Goal: Information Seeking & Learning: Learn about a topic

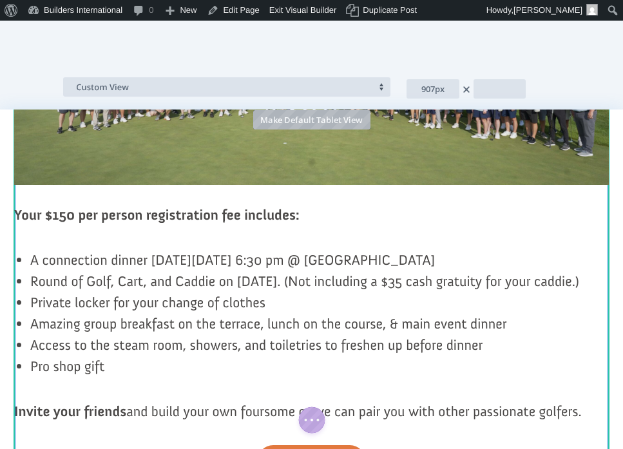
scroll to position [823, 0]
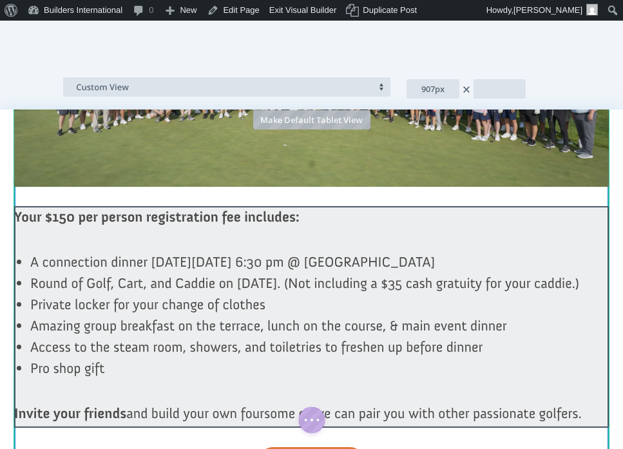
click div
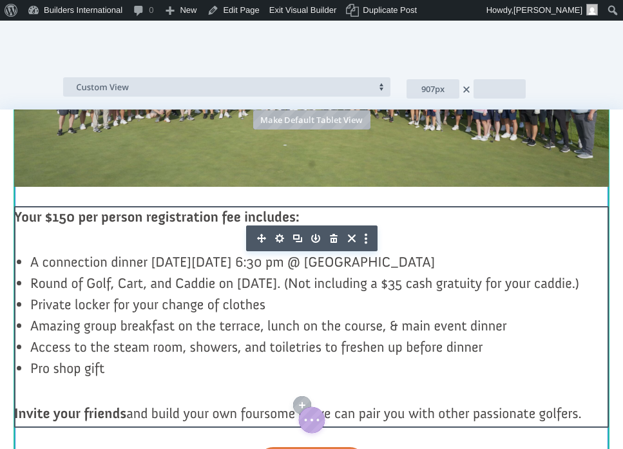
click at [412, 177] on span "Round of Golf, Cart, and Caddie on [DATE]. (Not including a $35 cash gratuity f…" at bounding box center [304, 173] width 549 height 17
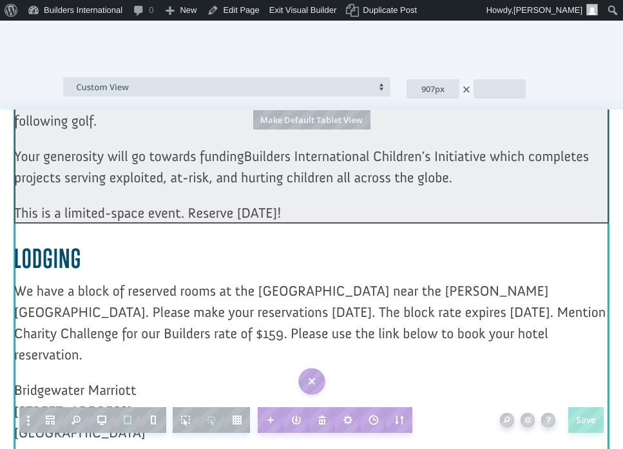
scroll to position [1270, 0]
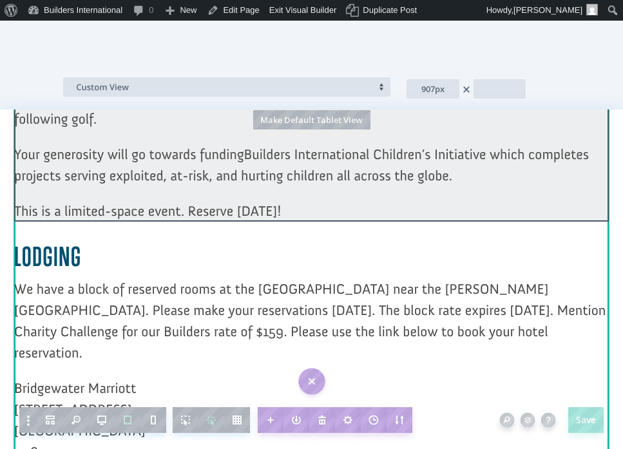
click div
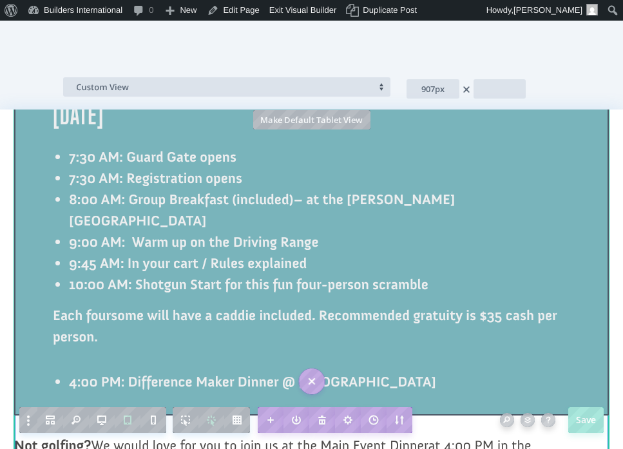
scroll to position [1862, 0]
click div
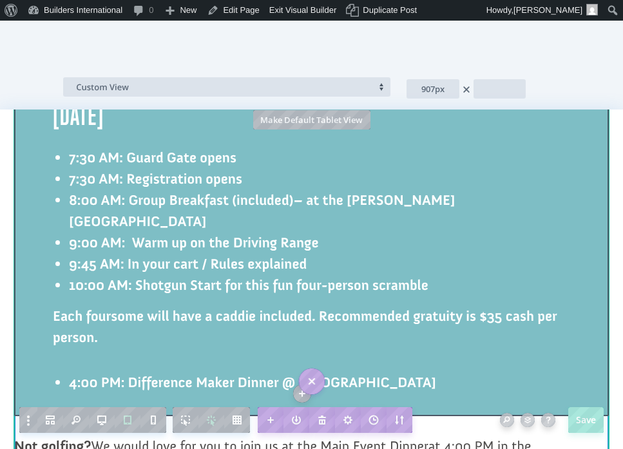
click at [89, 119] on strong "8:00 AM: Group Breakfast (included)– at the [PERSON_NAME][GEOGRAPHIC_DATA]" at bounding box center [262, 101] width 387 height 39
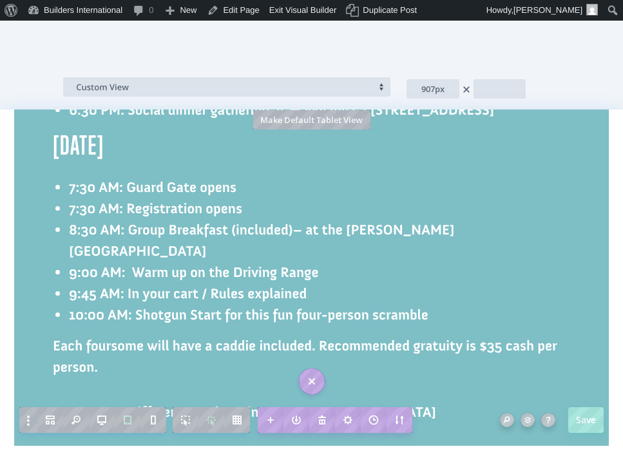
scroll to position [1835, 0]
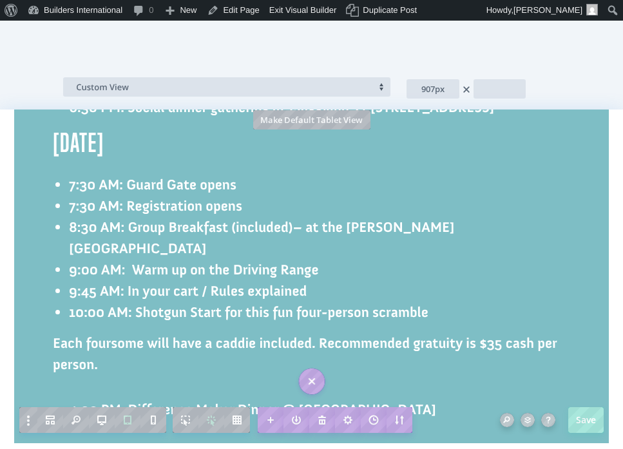
click at [76, 140] on strong "8:30 AM: Group Breakfast (included)– at the [PERSON_NAME][GEOGRAPHIC_DATA]" at bounding box center [262, 128] width 386 height 39
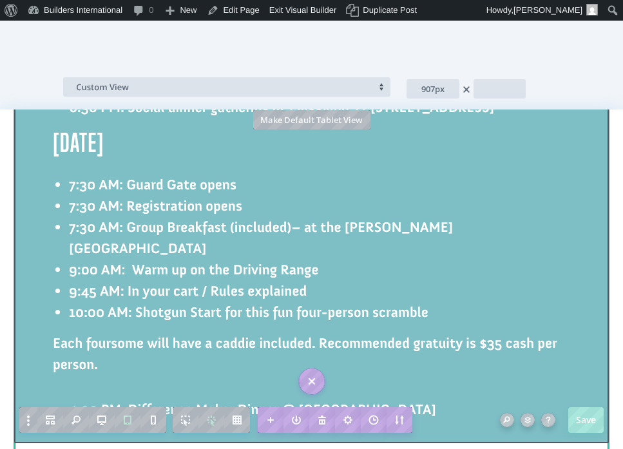
click at [77, 164] on strong "9:00 AM: Warm up on the Driving Range" at bounding box center [194, 159] width 250 height 17
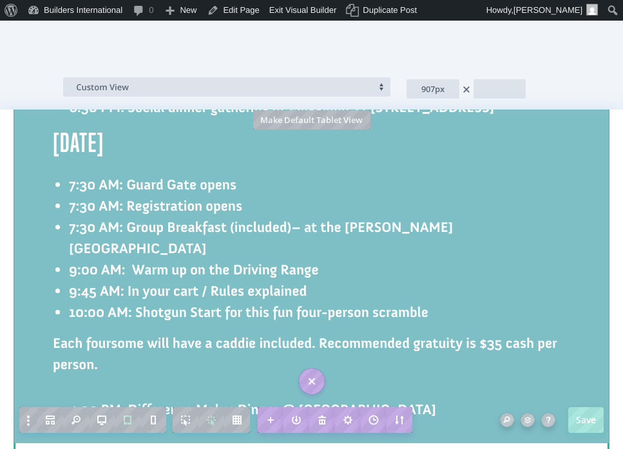
click at [77, 161] on strong "9:00 AM: Warm up on the Driving Range" at bounding box center [194, 159] width 250 height 17
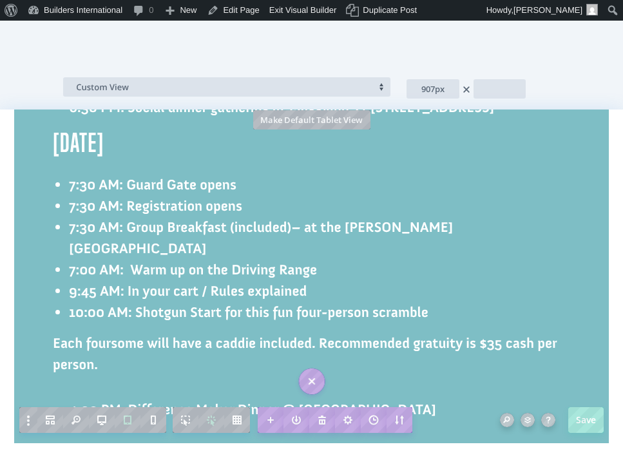
click at [87, 158] on strong "7:00 AM: Warm up on the Driving Range" at bounding box center [193, 159] width 248 height 17
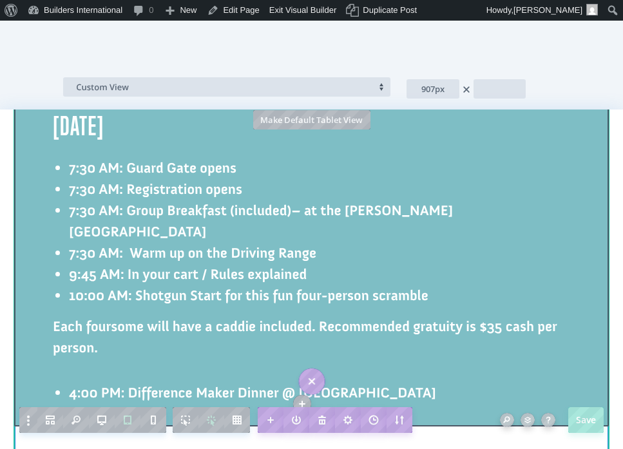
scroll to position [1849, 0]
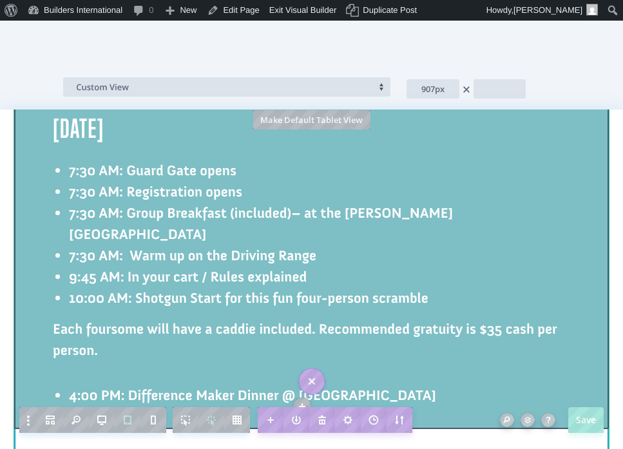
click at [256, 162] on strong "9:45 AM: In your cart / Rules explained" at bounding box center [188, 166] width 238 height 17
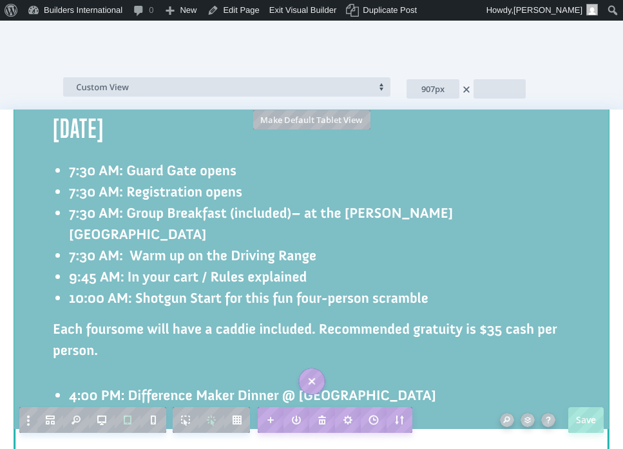
click at [307, 150] on strong "7:30 AM: Warm up on the Driving Range" at bounding box center [192, 145] width 247 height 17
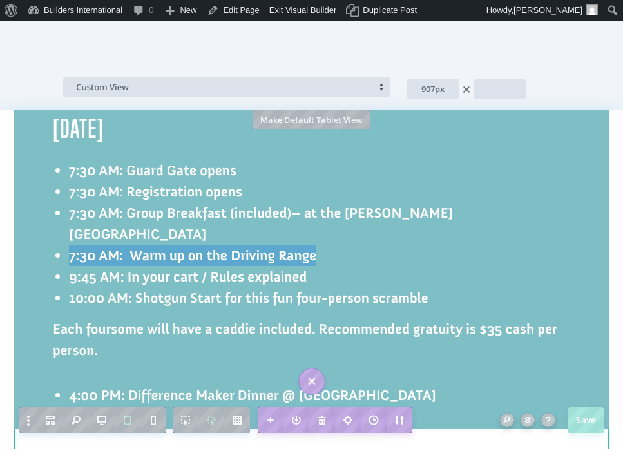
drag, startPoint x: 325, startPoint y: 148, endPoint x: 65, endPoint y: 148, distance: 260.3
click at [65, 148] on div "[DATE] 6:30 PM: Social dinner gathering at [GEOGRAPHIC_DATA]’s / [STREET_ADDRES…" at bounding box center [311, 112] width 517 height 370
click at [76, 146] on strong "7:30 AM: Warm up on the Driving Range" at bounding box center [192, 145] width 247 height 17
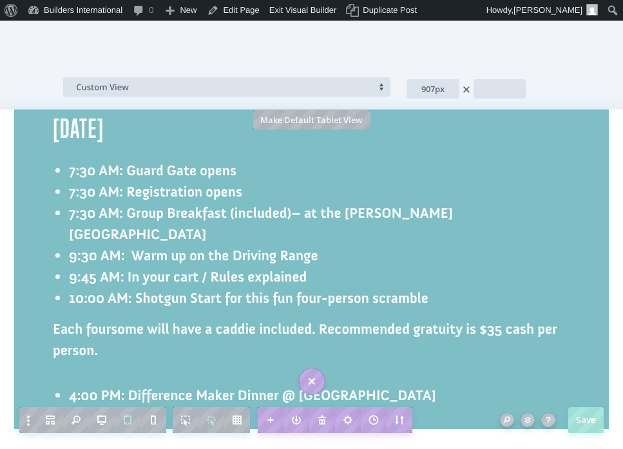
click at [97, 151] on strong "9:30 AM: Warm up on the Driving Range" at bounding box center [193, 145] width 249 height 17
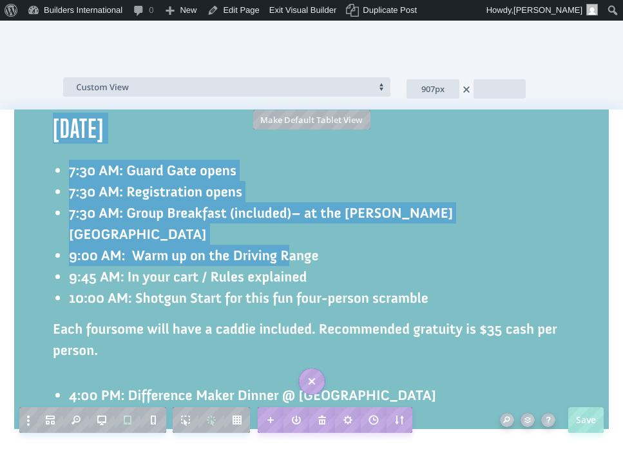
drag, startPoint x: 135, startPoint y: 146, endPoint x: 283, endPoint y: 151, distance: 147.6
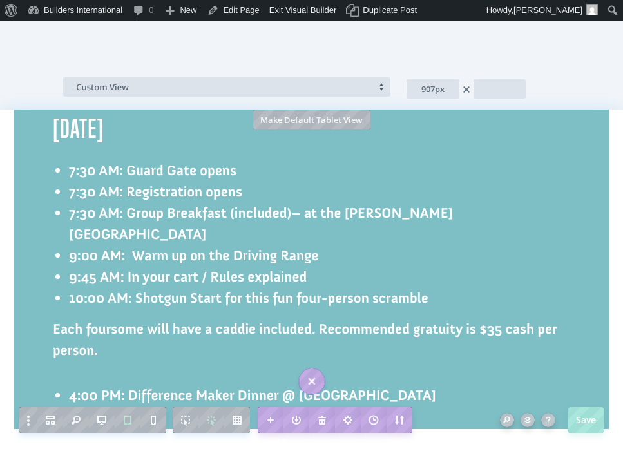
click at [323, 155] on li "9:00 AM: Warm up on the Driving Range" at bounding box center [319, 145] width 501 height 21
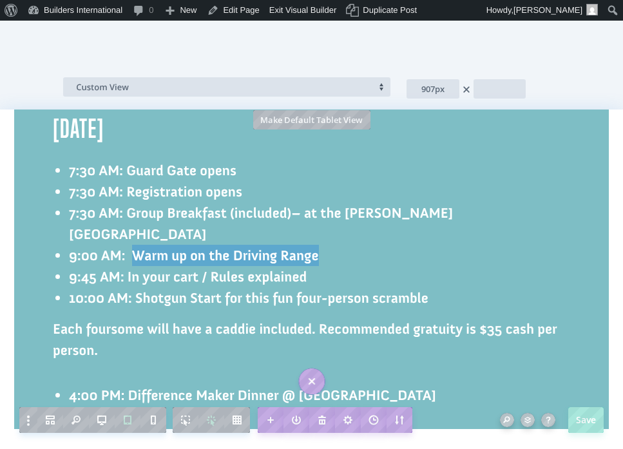
drag, startPoint x: 323, startPoint y: 151, endPoint x: 138, endPoint y: 151, distance: 184.9
click at [138, 151] on li "9:00 AM: Warm up on the Driving Range" at bounding box center [319, 145] width 501 height 21
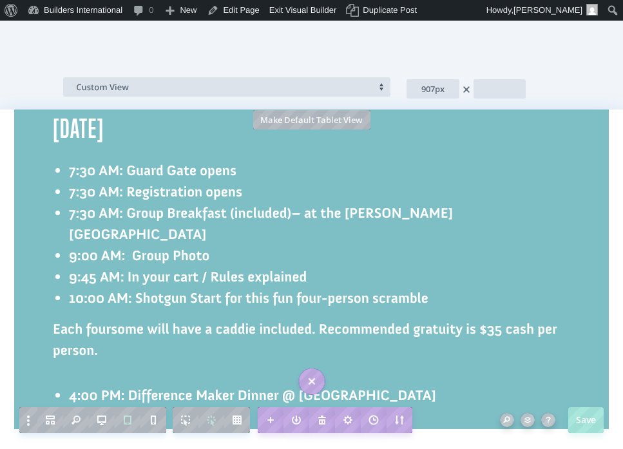
click at [95, 188] on strong "10:00 AM: Shotgun Start for this fun four-person scramble" at bounding box center [248, 188] width 359 height 17
click at [81, 193] on strong "10:00 AM: Shotgun Start for this fun four-person scramble" at bounding box center [248, 188] width 359 height 17
click at [90, 191] on strong "9:00 AM: Shotgun Start for this fun four-person scramble" at bounding box center [245, 188] width 353 height 17
click at [91, 171] on strong "9:45 AM: In your cart / Rules explained" at bounding box center [188, 166] width 238 height 17
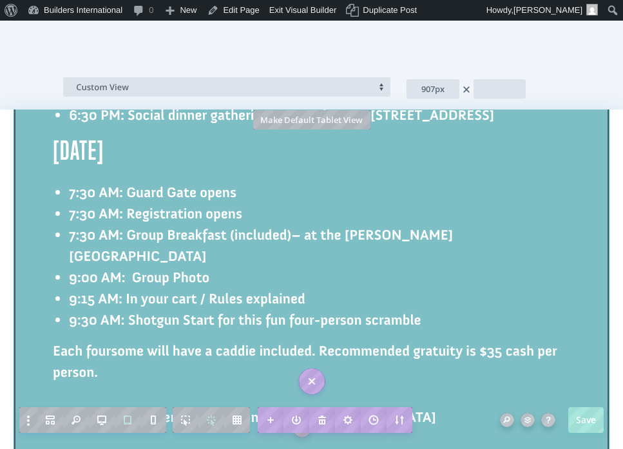
scroll to position [1828, 0]
click at [90, 212] on strong "9:30 AM: Shotgun Start for this fun four-person scramble" at bounding box center [245, 209] width 352 height 17
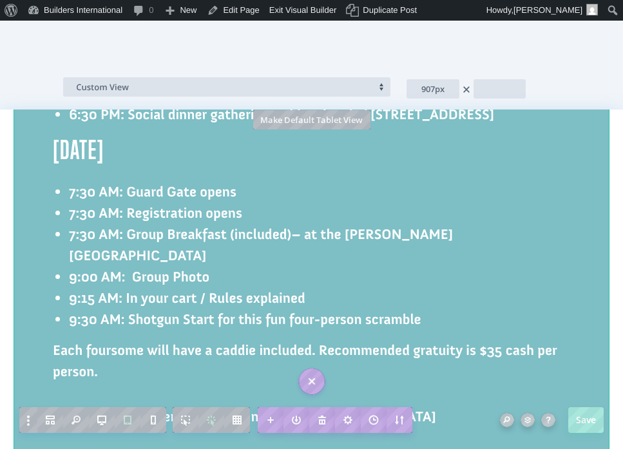
click at [97, 211] on strong "9:30 AM: Shotgun Start for this fun four-person scramble" at bounding box center [245, 209] width 352 height 17
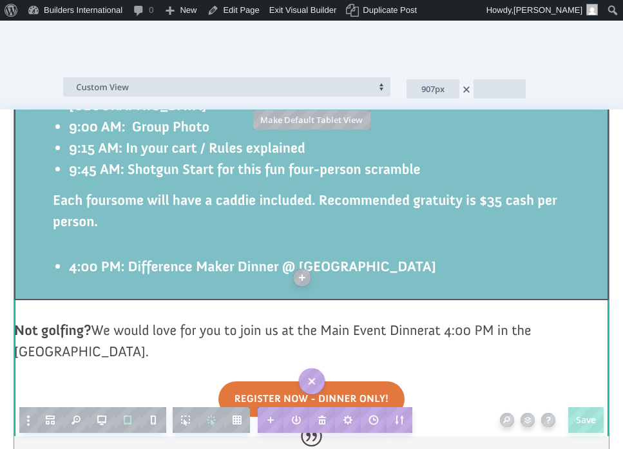
scroll to position [1982, 0]
